Goal: Obtain resource: Download file/media

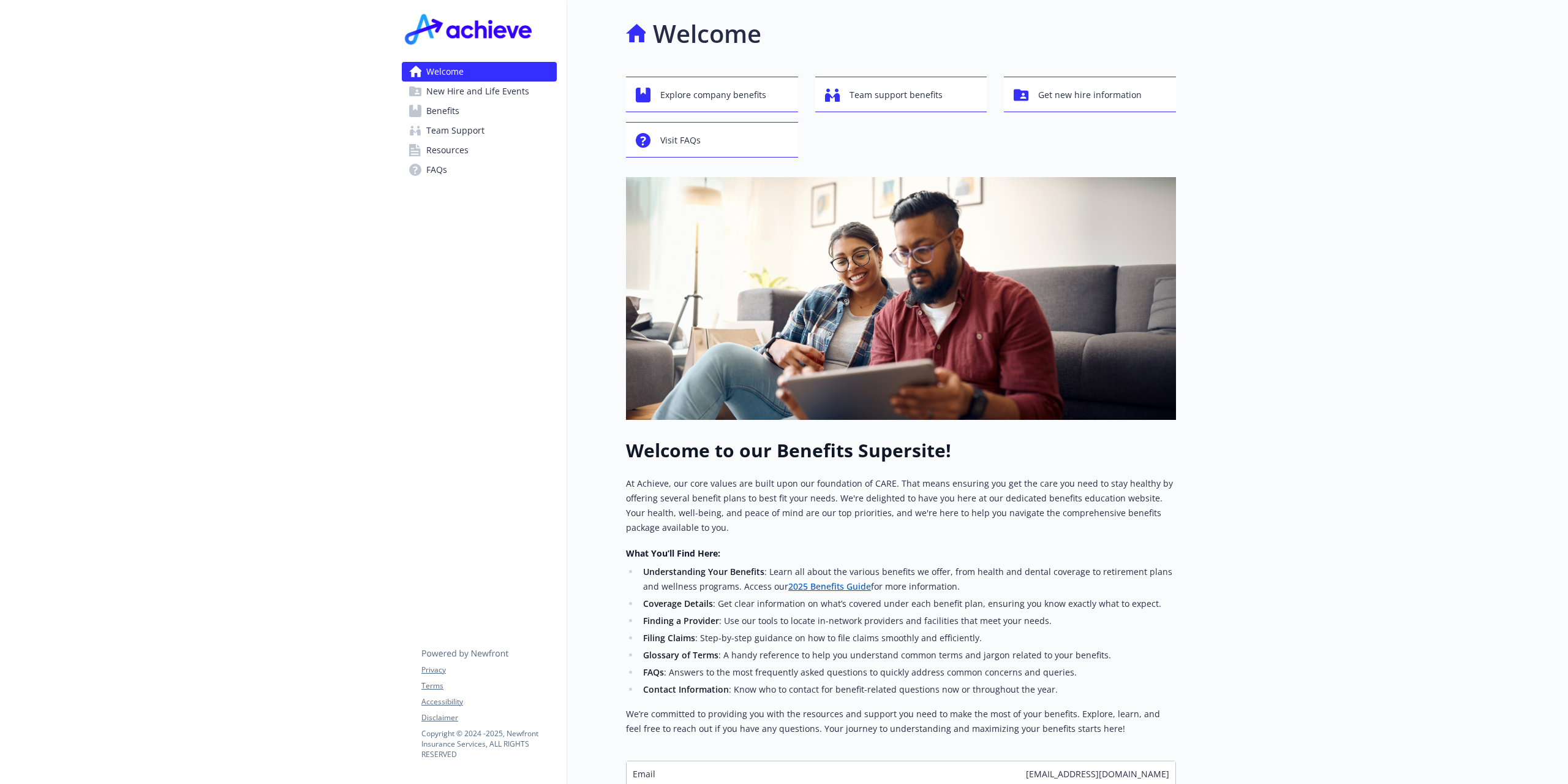
click at [435, 114] on span "Benefits" at bounding box center [443, 111] width 33 height 20
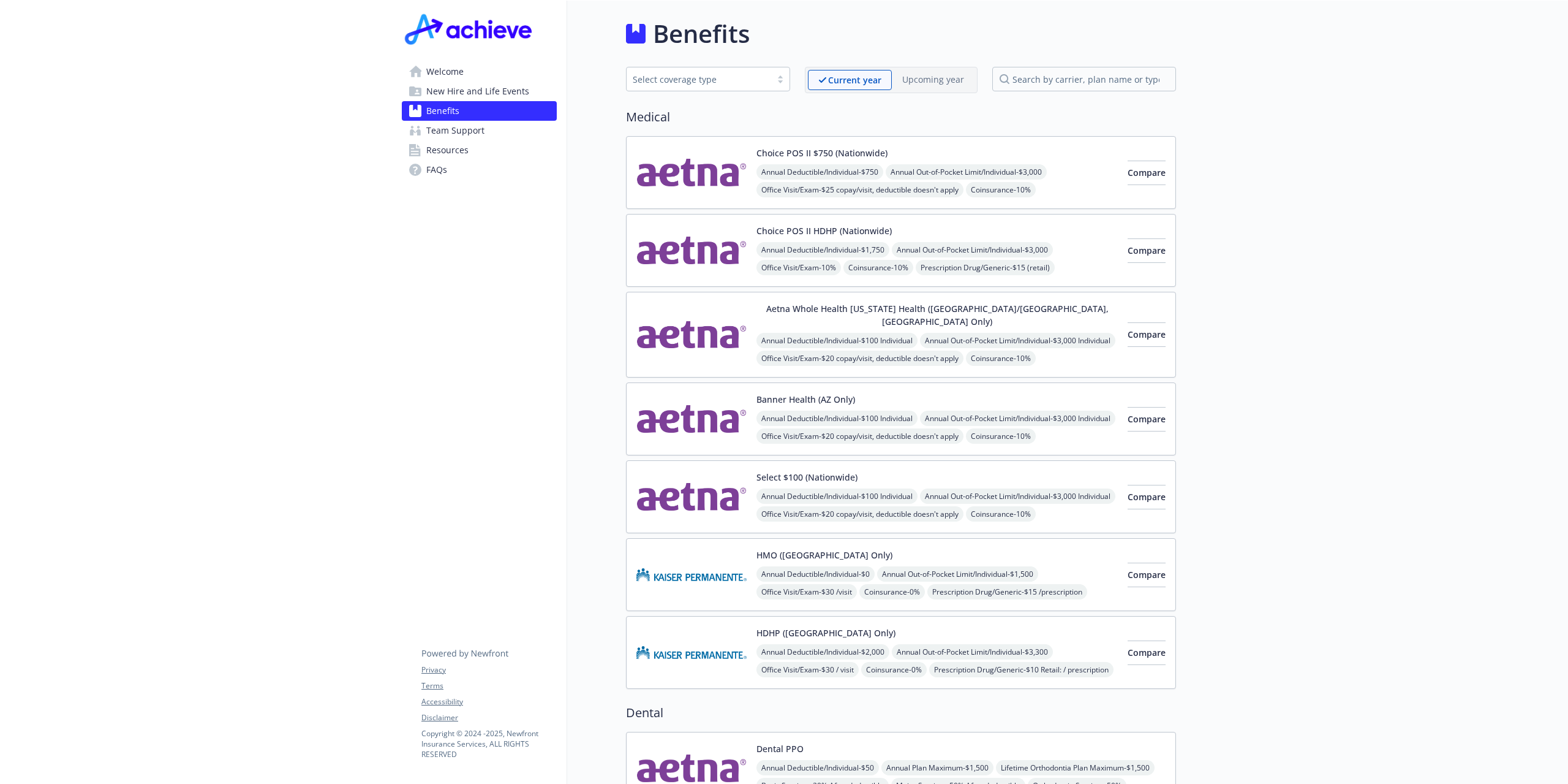
click at [720, 82] on div "Select coverage type" at bounding box center [699, 79] width 132 height 13
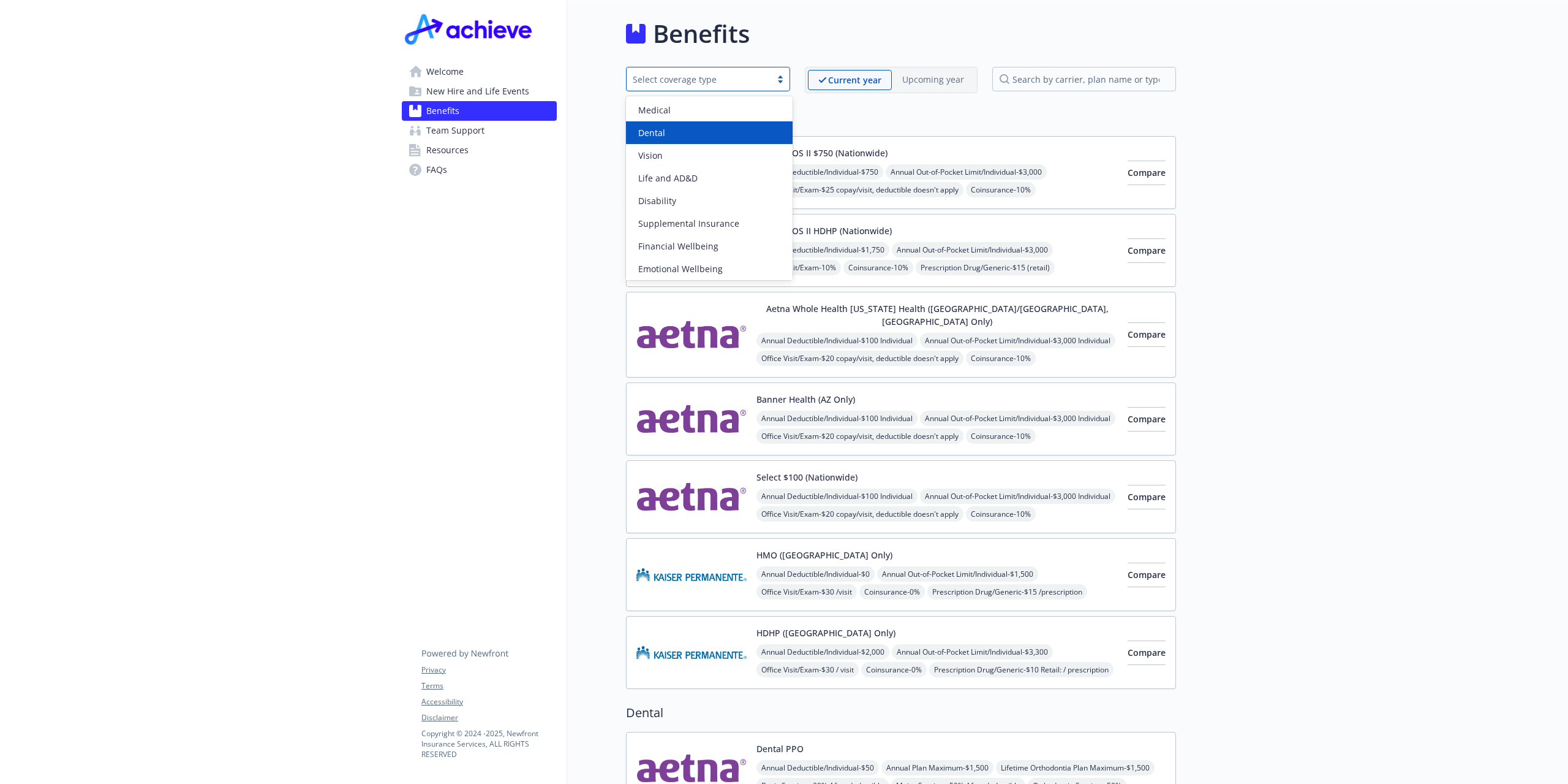
click at [703, 140] on div "Dental" at bounding box center [709, 133] width 167 height 23
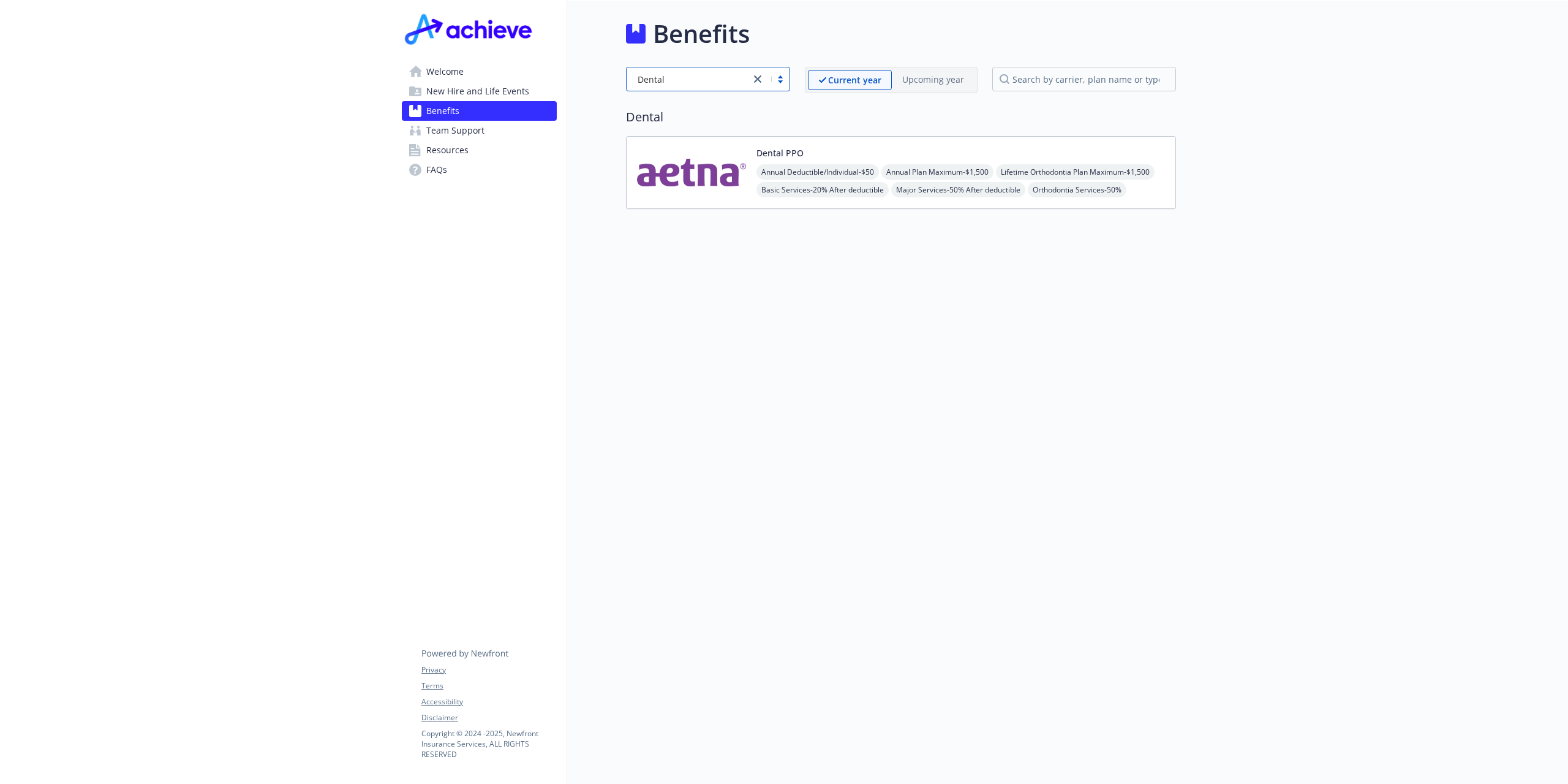
click at [692, 165] on img at bounding box center [691, 172] width 110 height 52
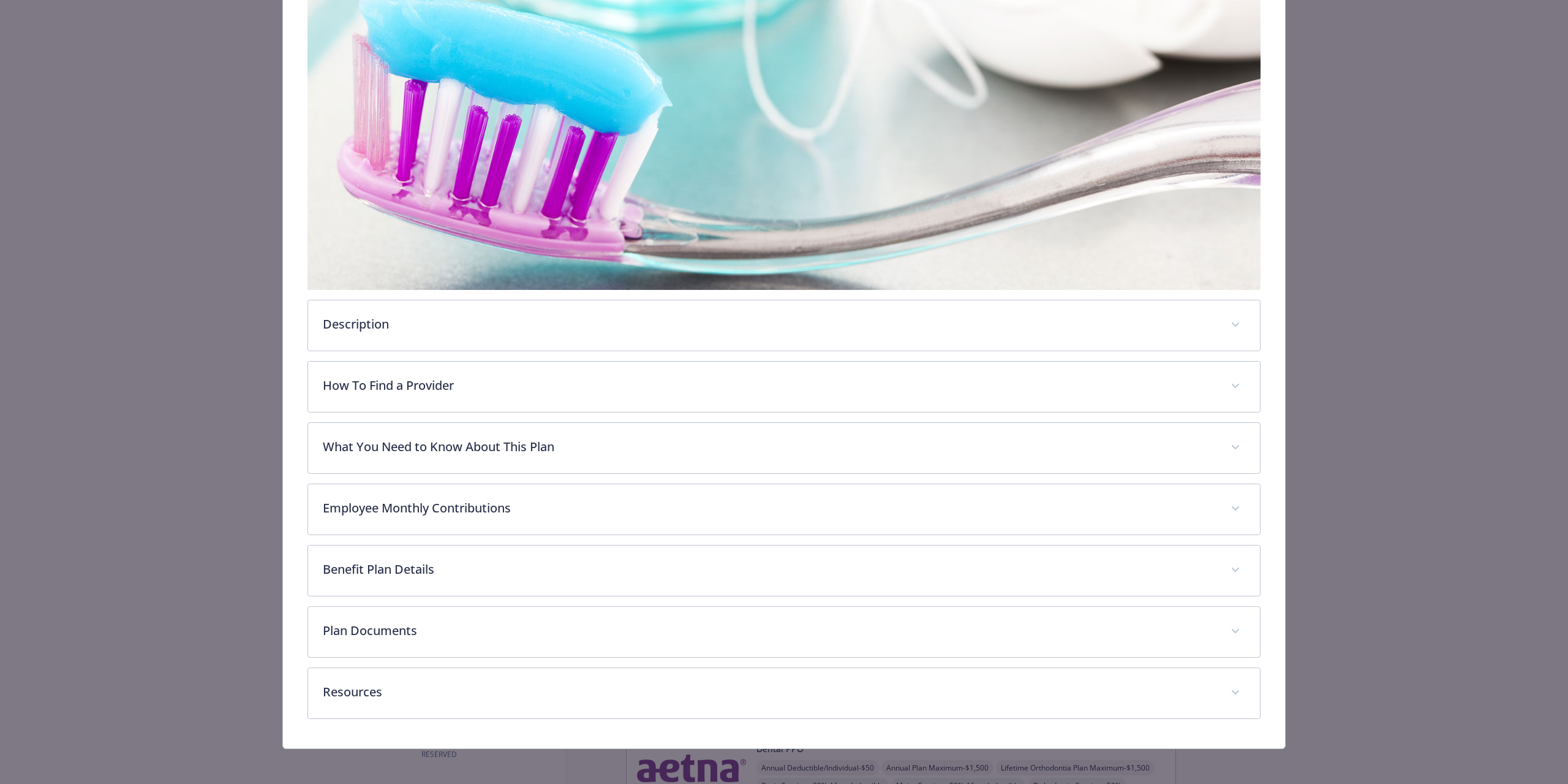
scroll to position [217, 0]
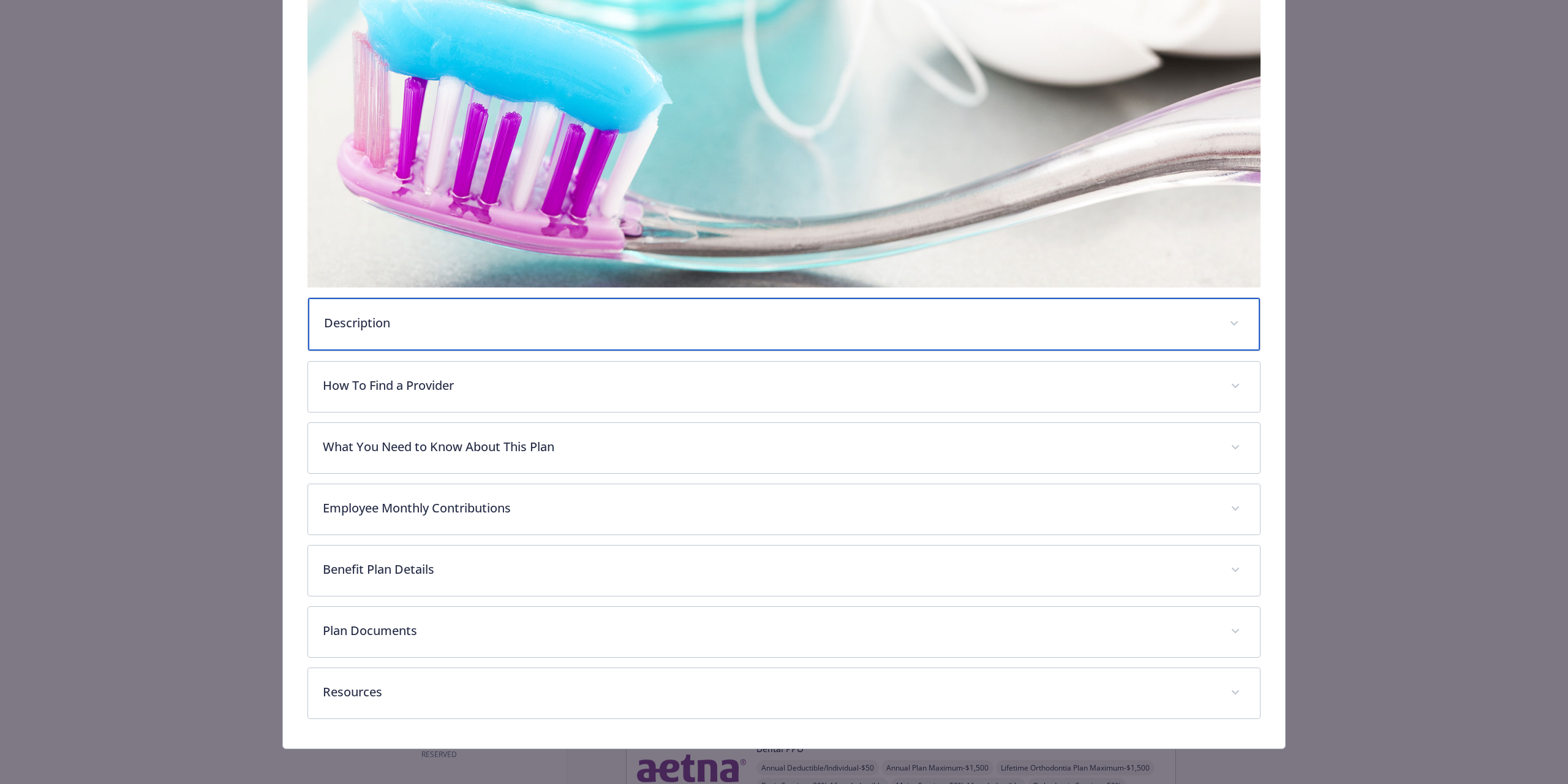
click at [395, 327] on p "Description" at bounding box center [769, 323] width 891 height 19
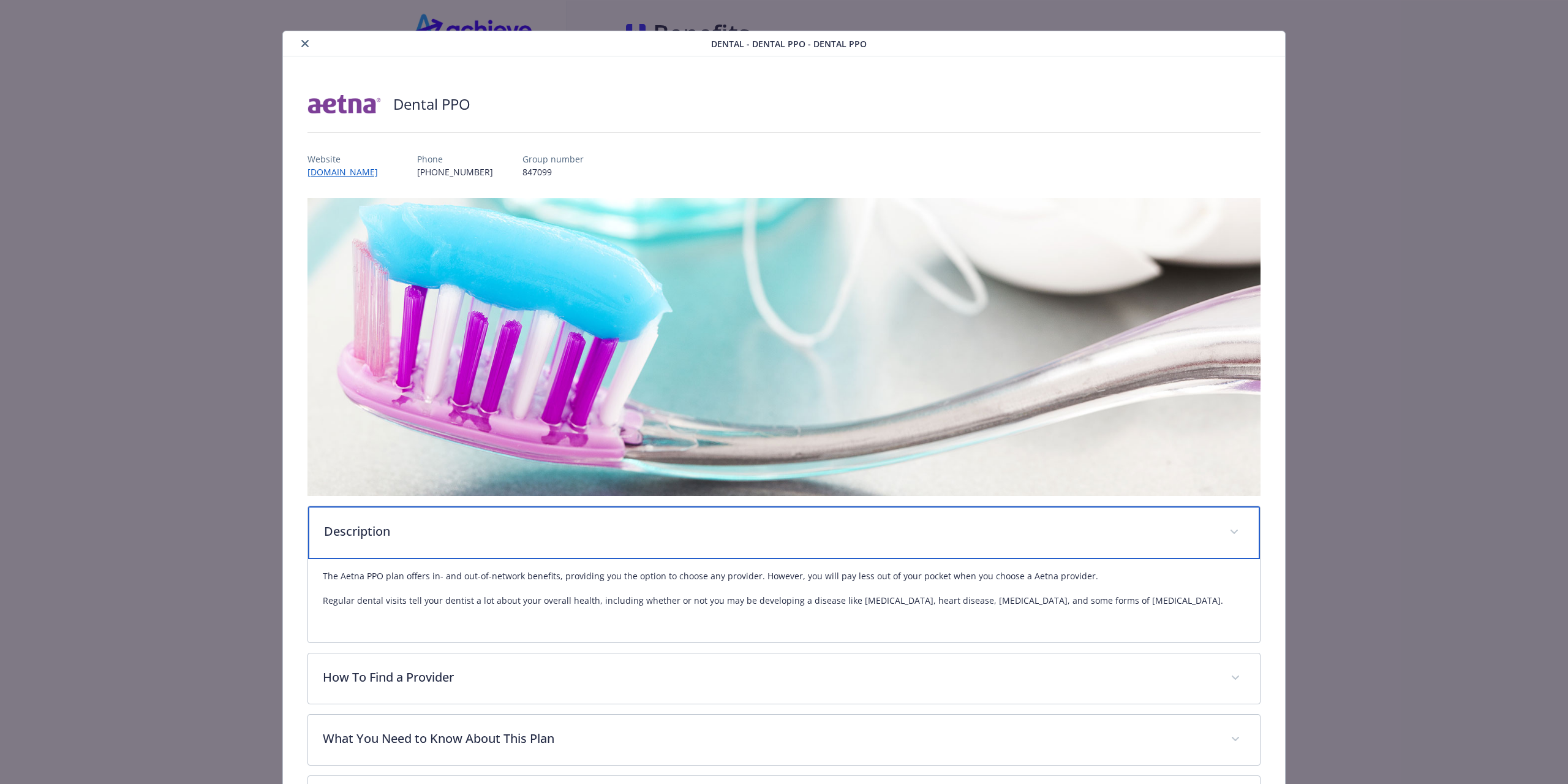
scroll to position [0, 0]
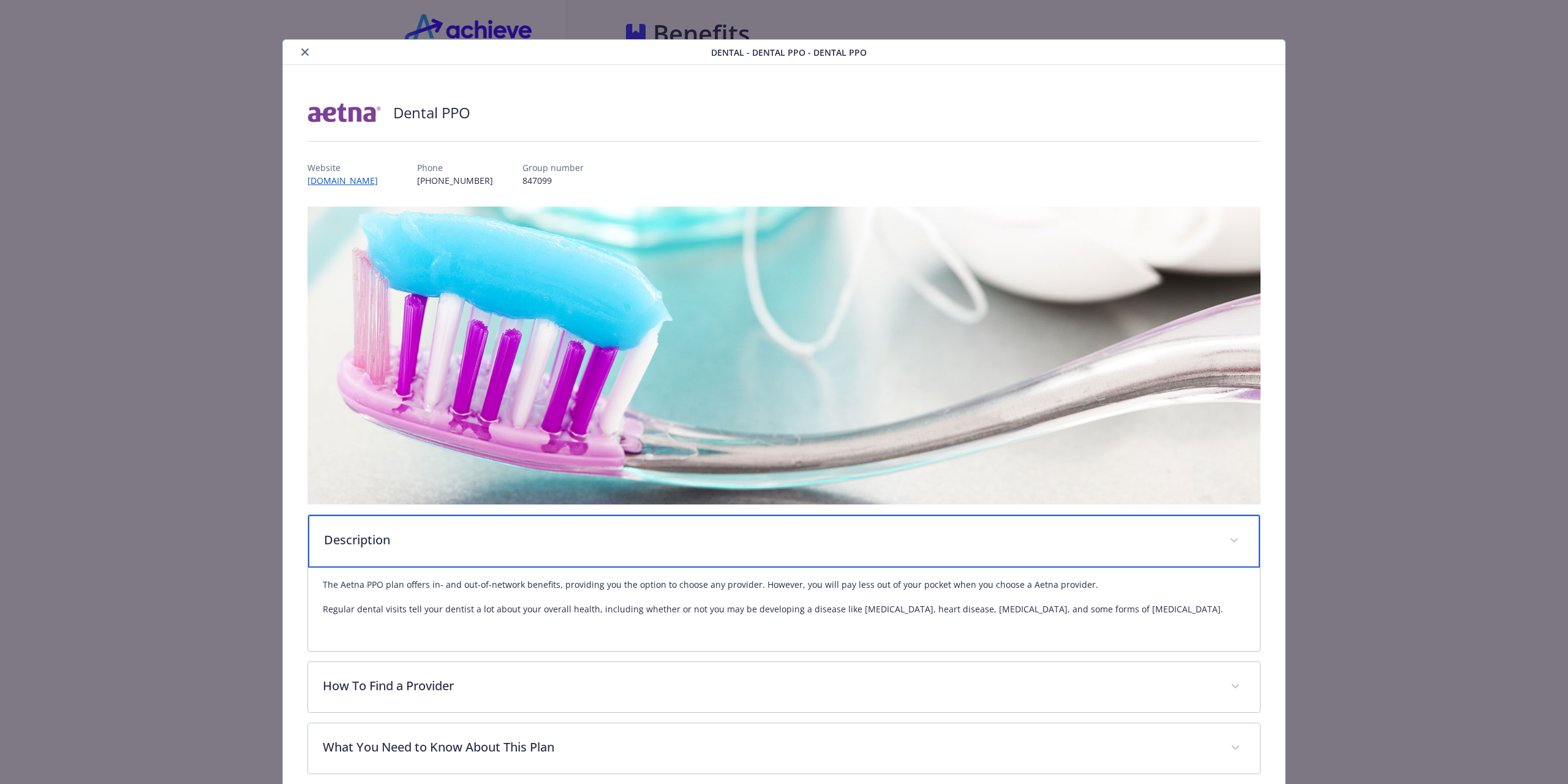
click at [416, 539] on p "Description" at bounding box center [769, 540] width 891 height 19
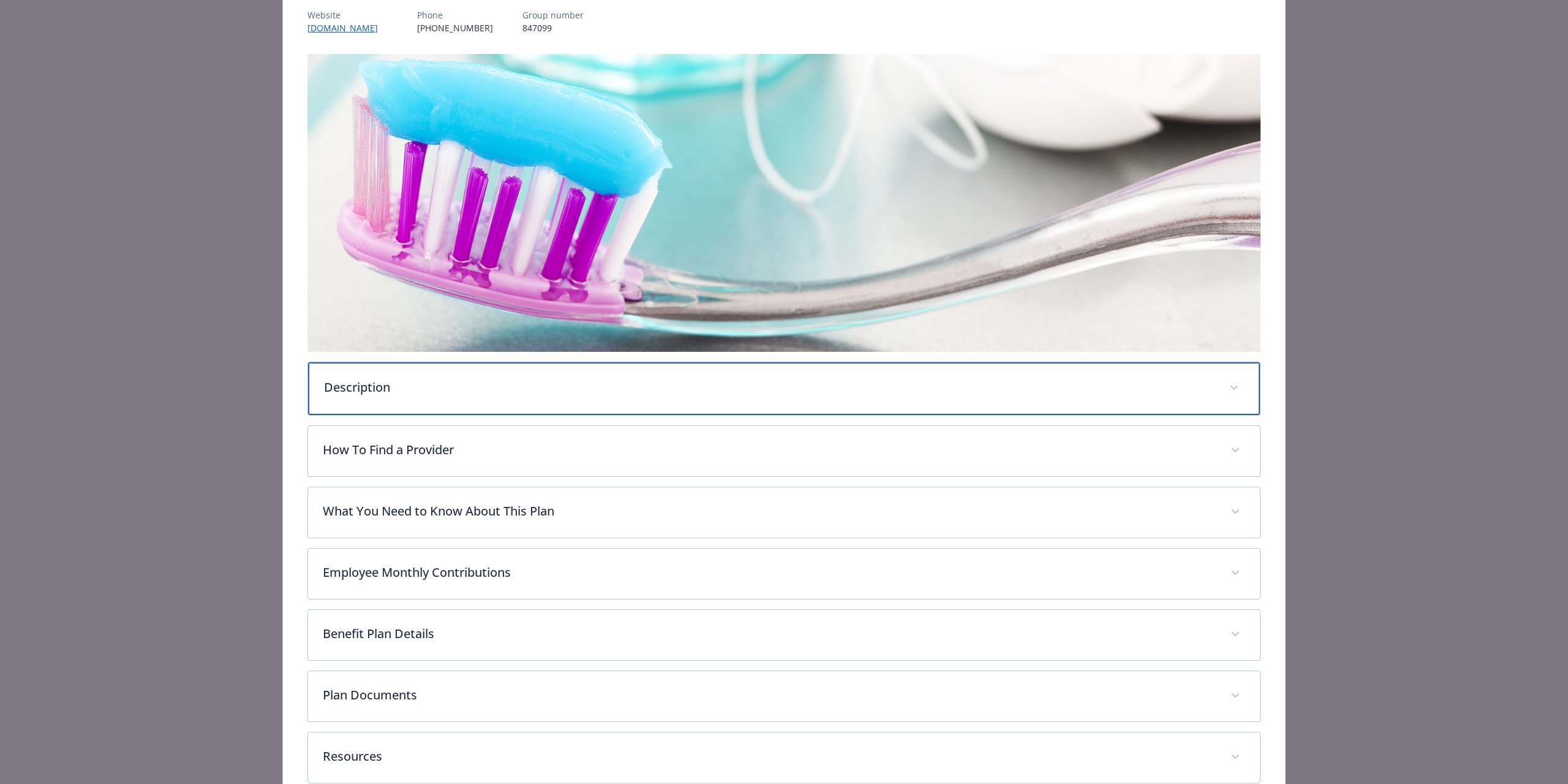
scroll to position [219, 0]
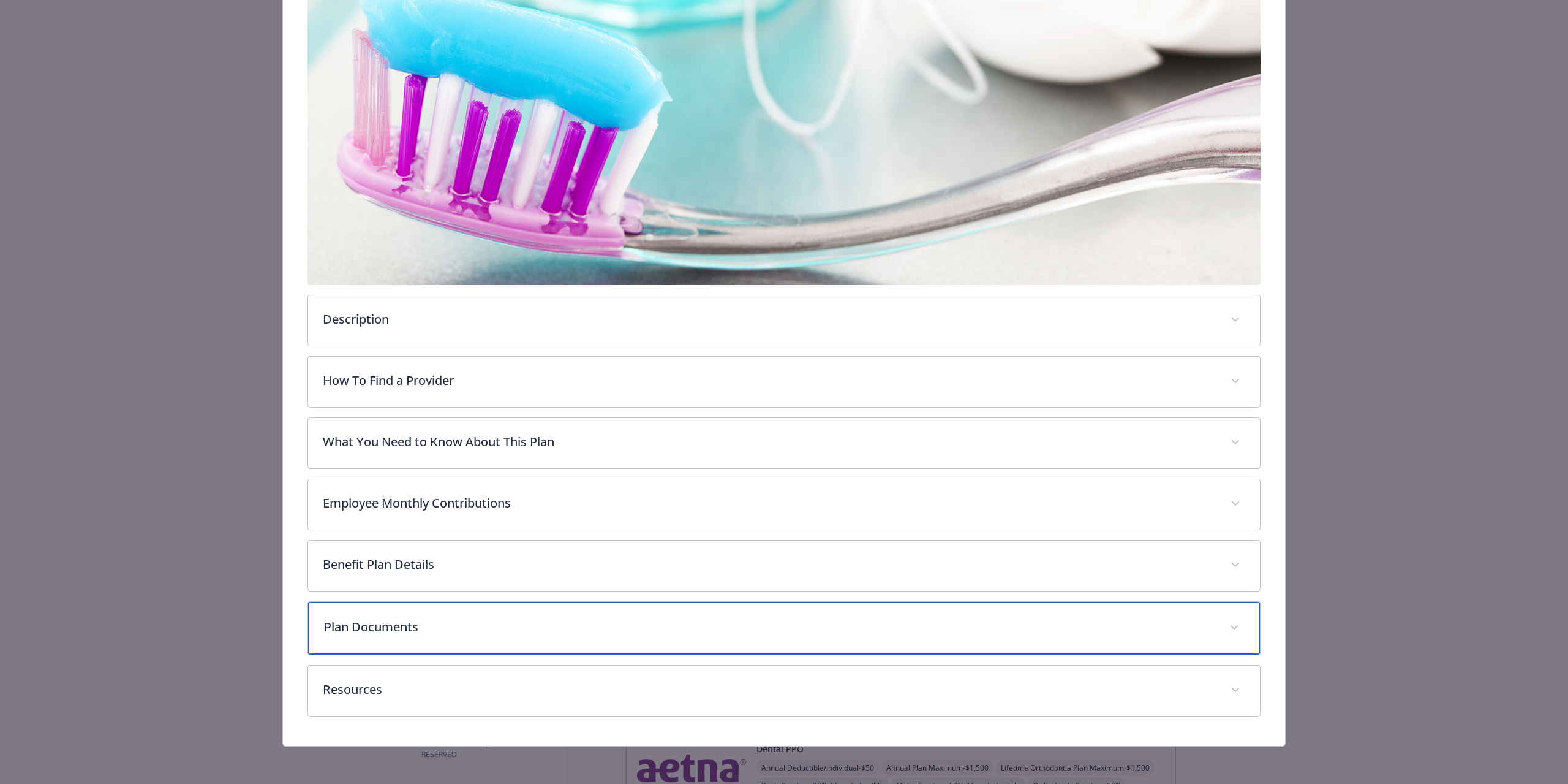
click at [417, 622] on p "Plan Documents" at bounding box center [769, 627] width 891 height 19
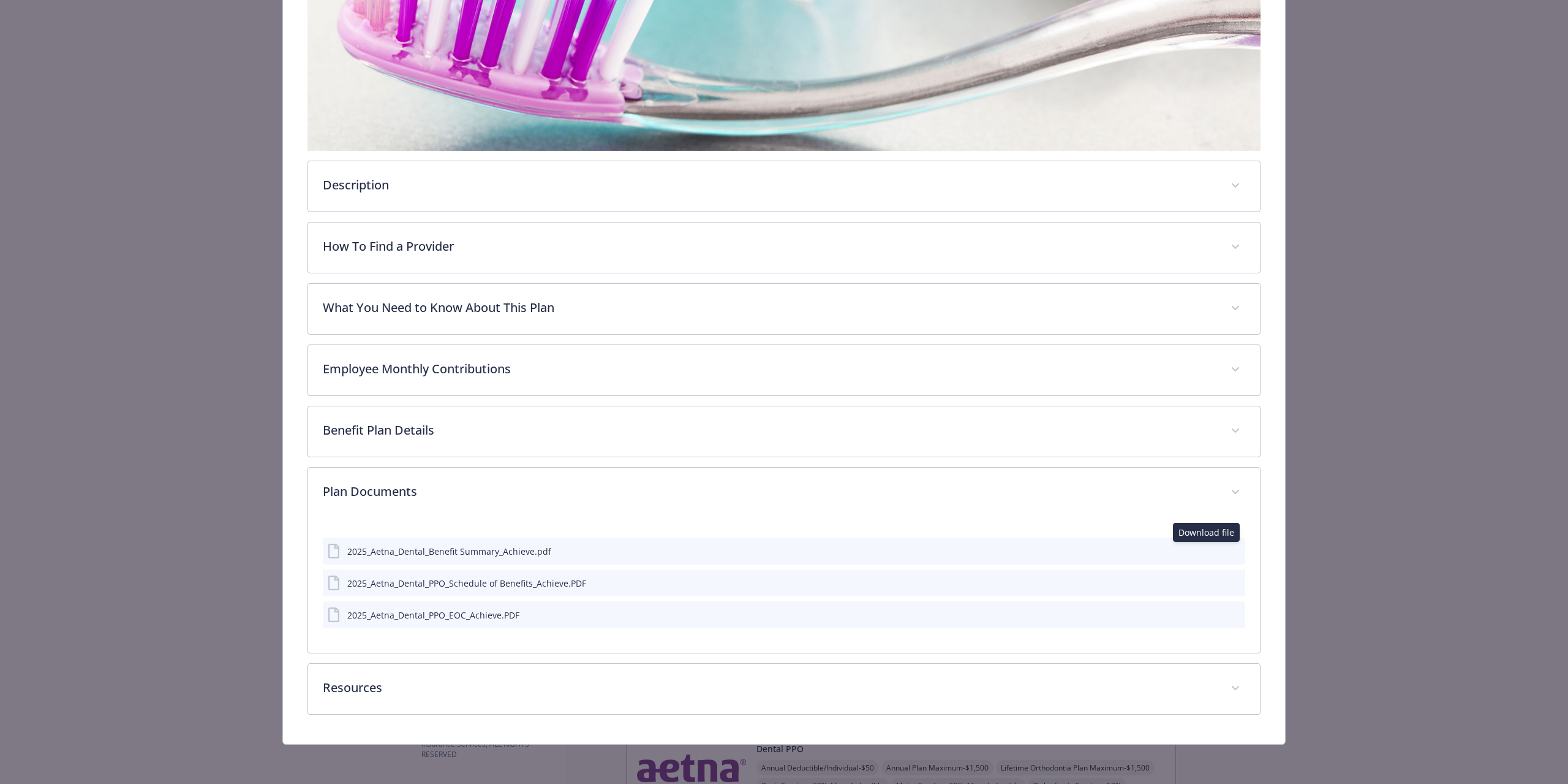
scroll to position [351, 0]
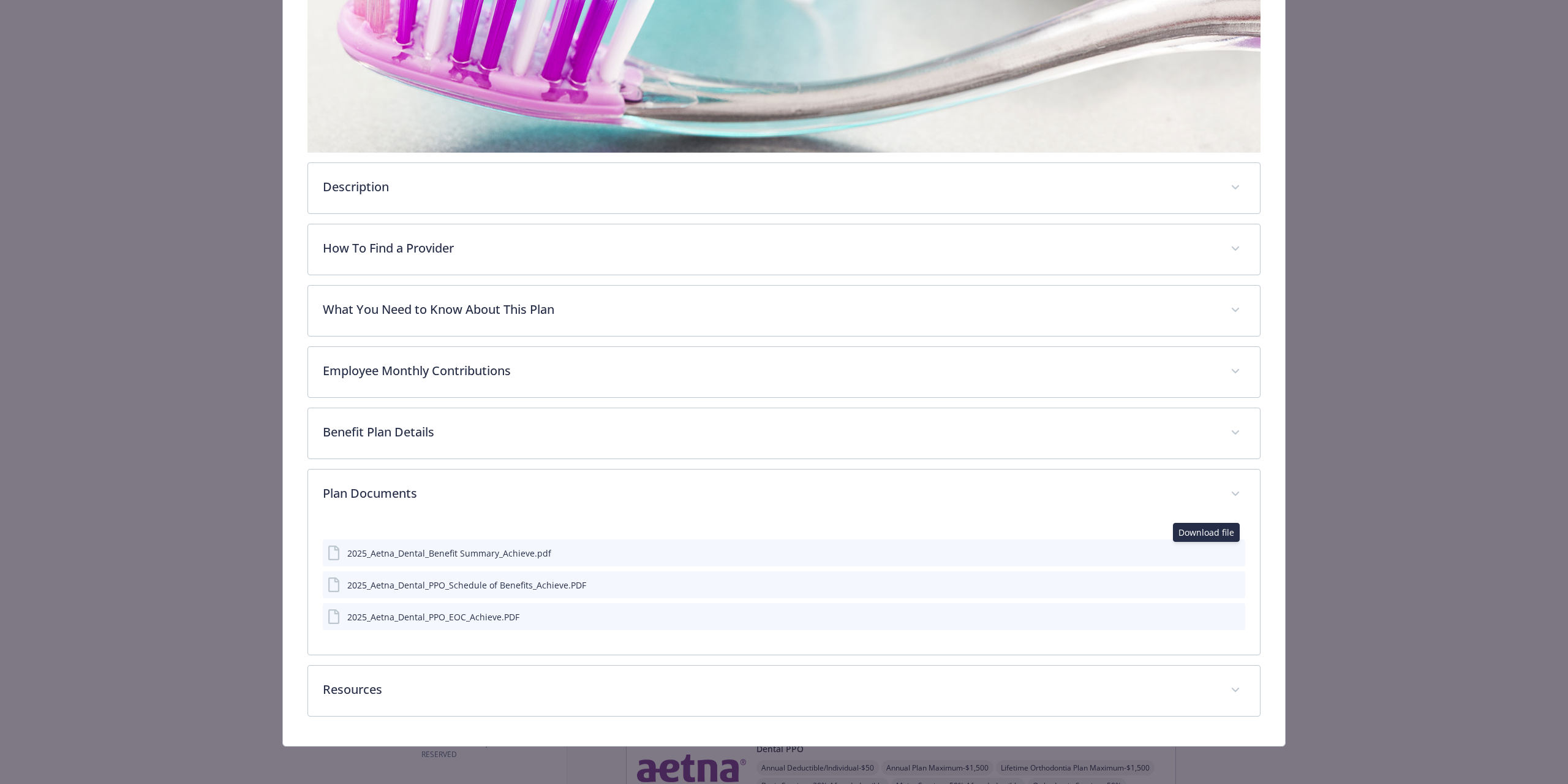
click at [1211, 553] on icon "download file" at bounding box center [1213, 552] width 10 height 10
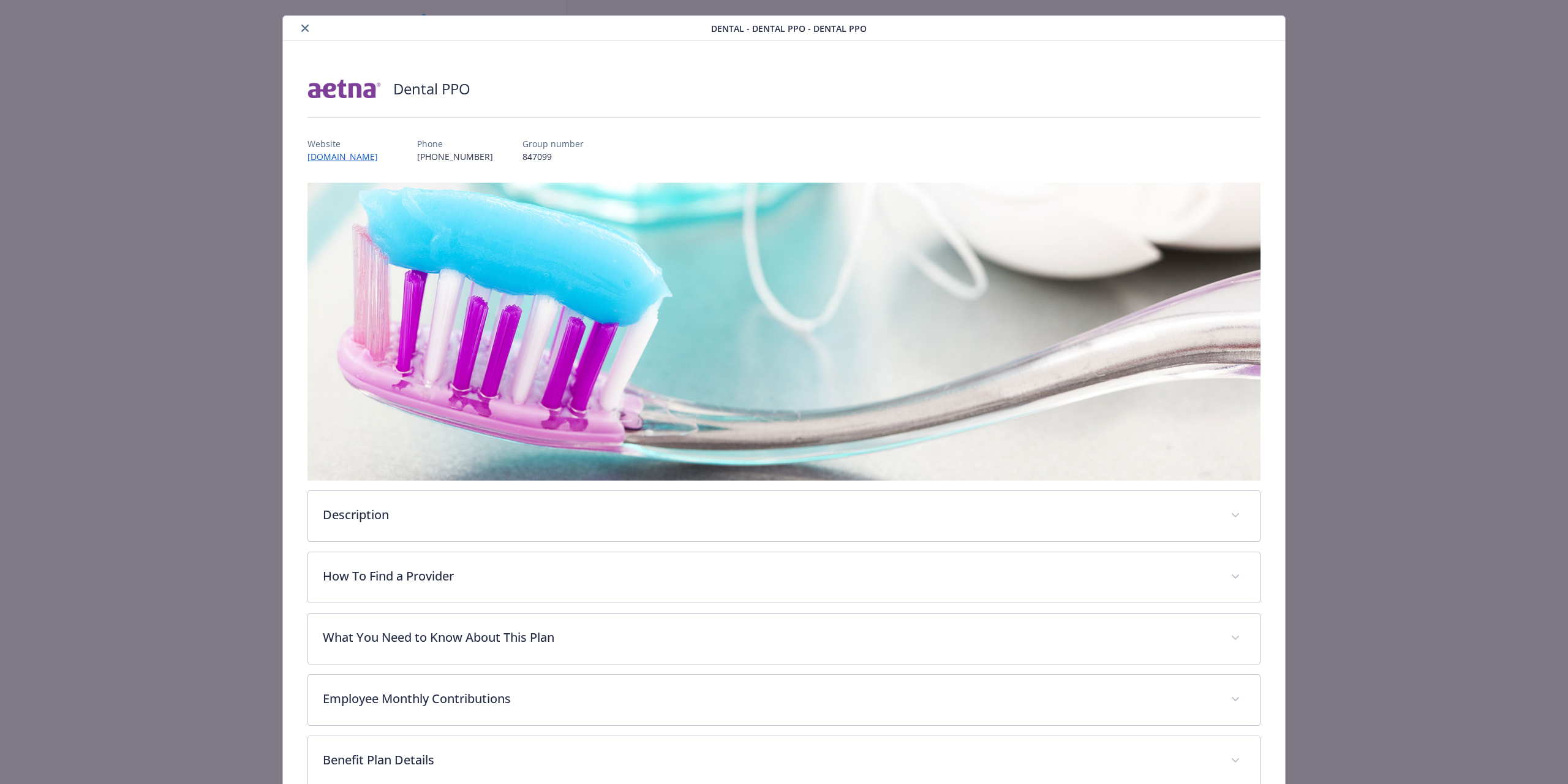
scroll to position [0, 0]
